Goal: Task Accomplishment & Management: Use online tool/utility

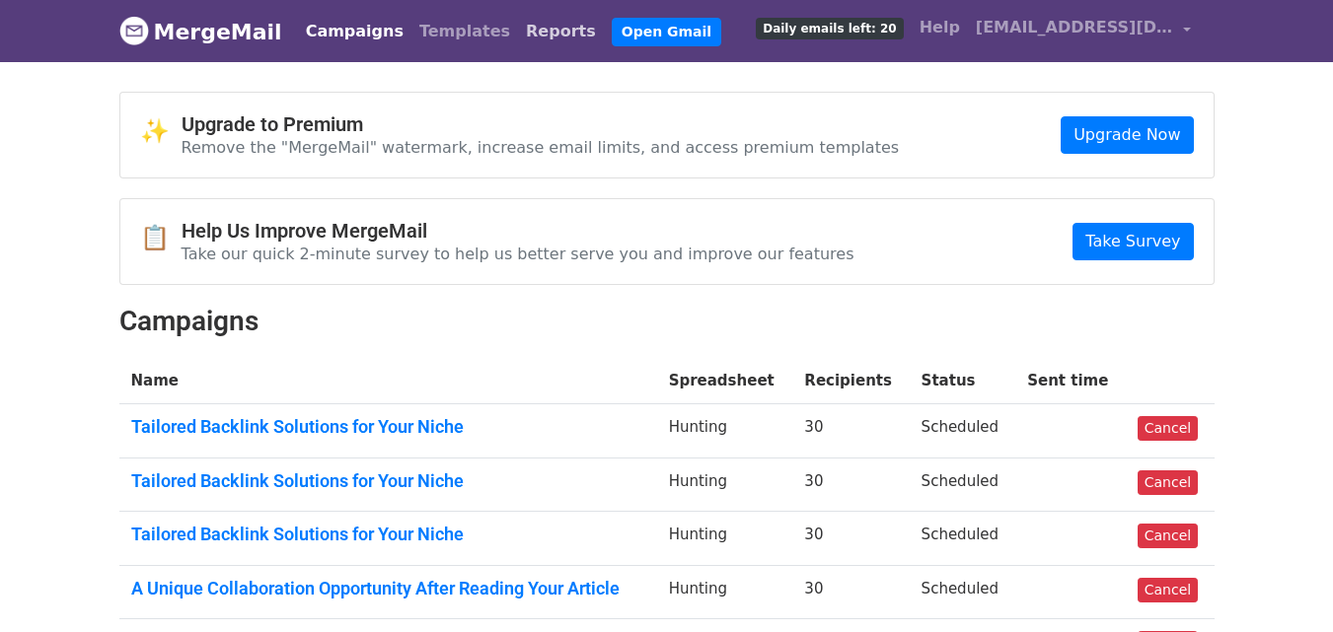
click at [518, 28] on link "Reports" at bounding box center [561, 31] width 86 height 39
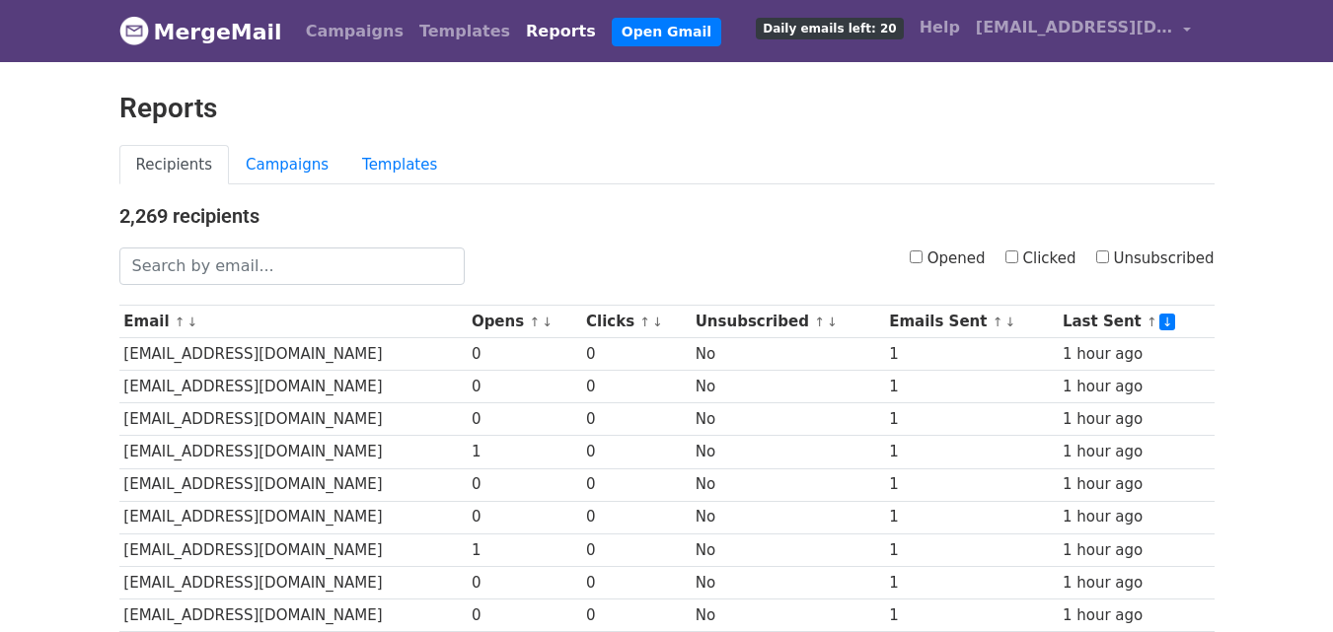
click at [1018, 260] on input "Clicked" at bounding box center [1011, 257] width 13 height 13
checkbox input "true"
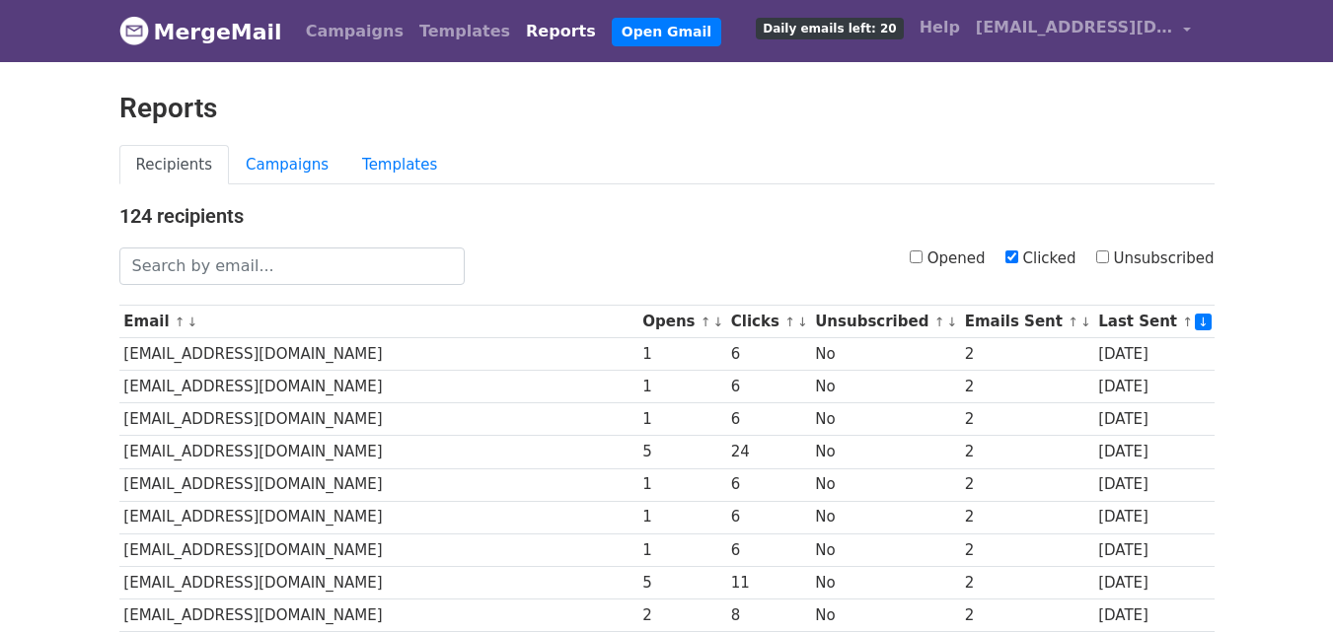
scroll to position [975, 0]
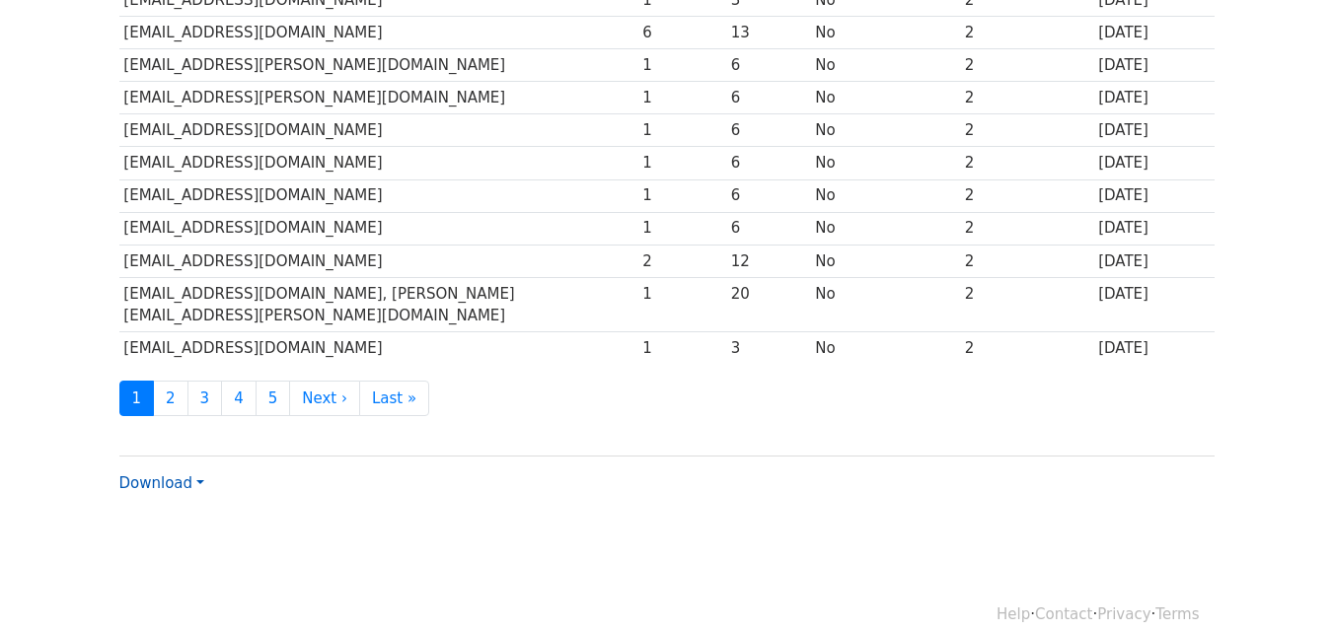
click at [164, 475] on link "Download" at bounding box center [161, 484] width 85 height 18
click at [168, 505] on link "CSV" at bounding box center [198, 521] width 156 height 32
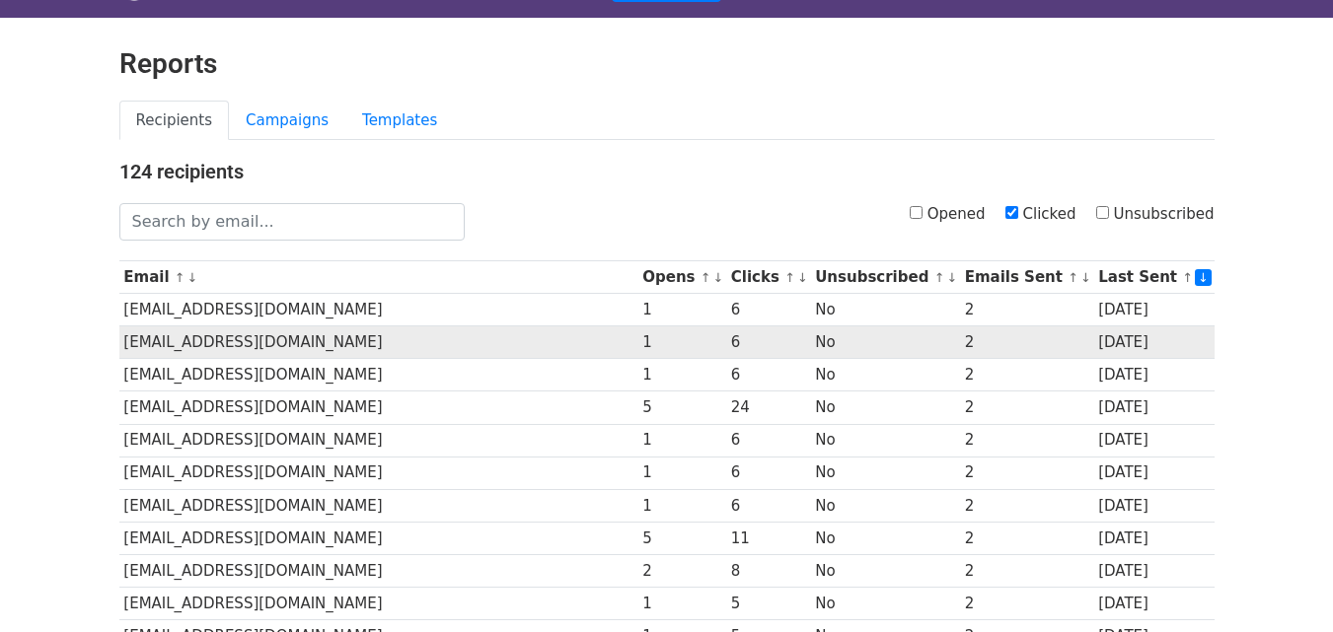
scroll to position [0, 0]
